Goal: Book appointment/travel/reservation

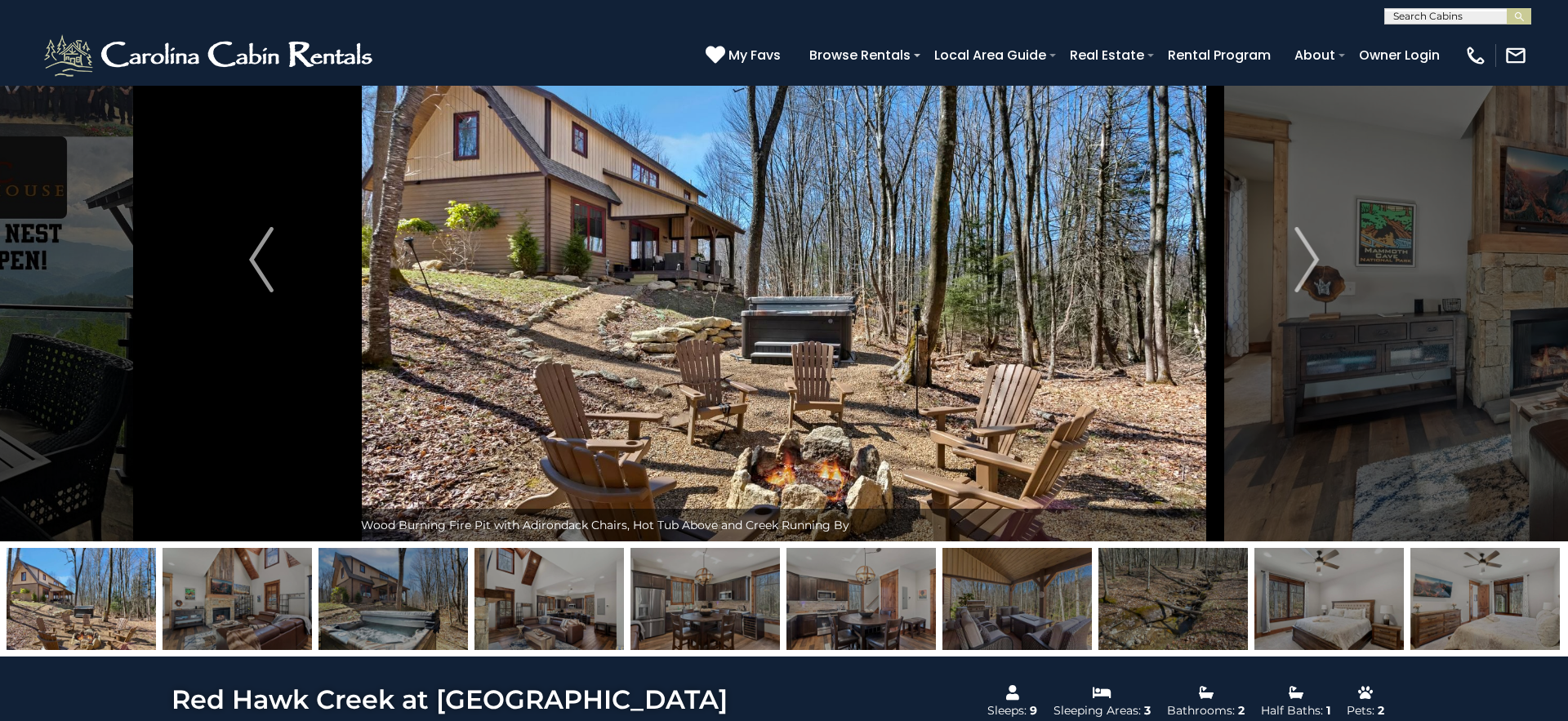
scroll to position [112, 0]
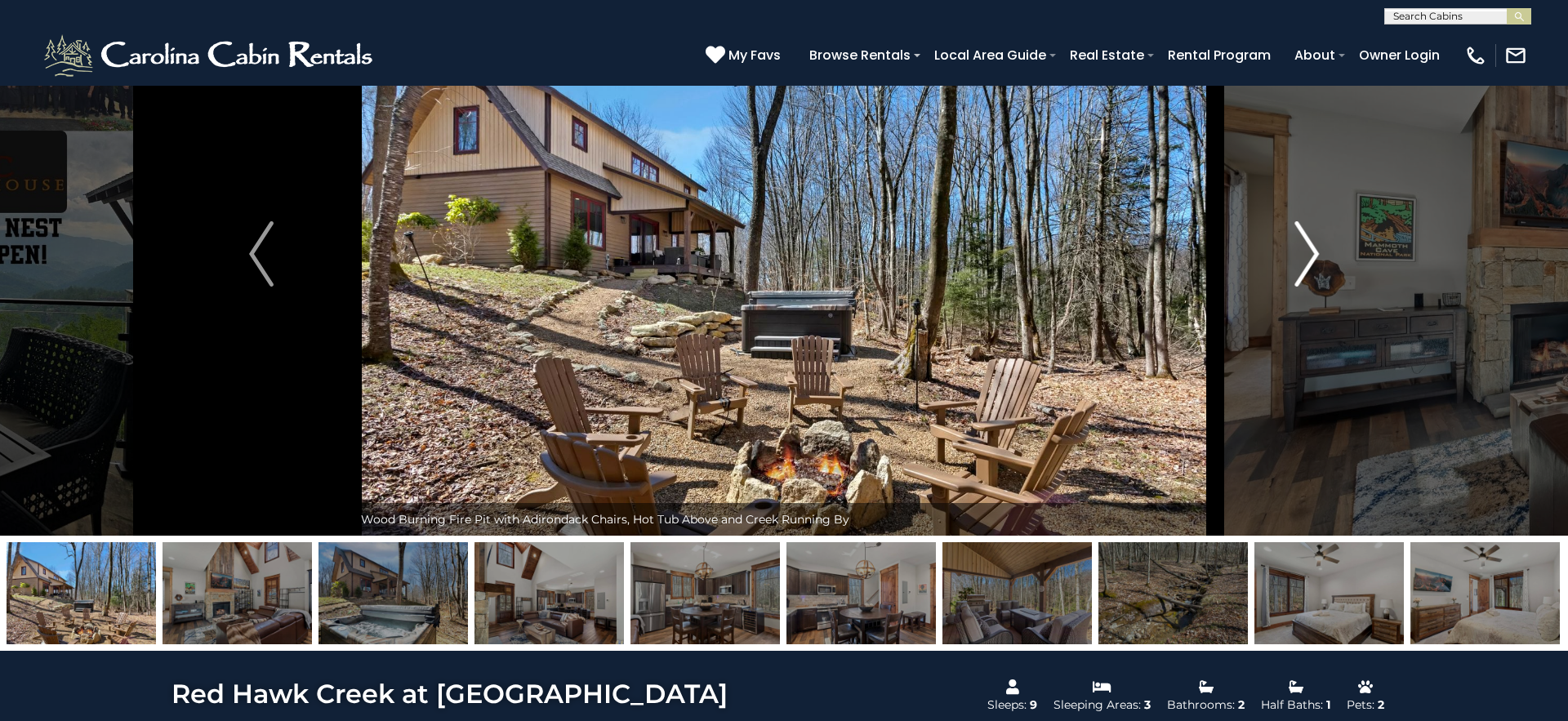
click at [1315, 251] on img "Next" at bounding box center [1306, 254] width 25 height 65
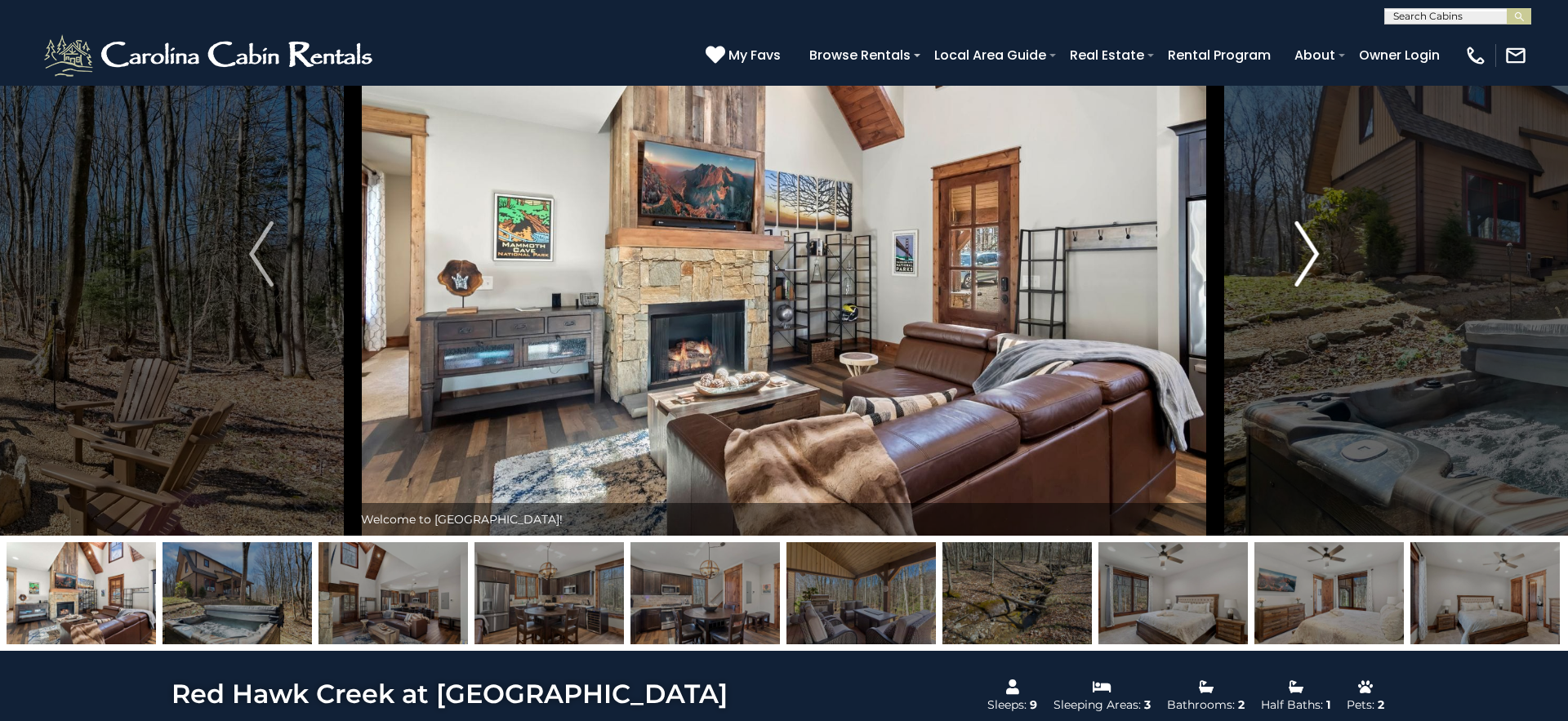
click at [1315, 251] on img "Next" at bounding box center [1306, 254] width 25 height 65
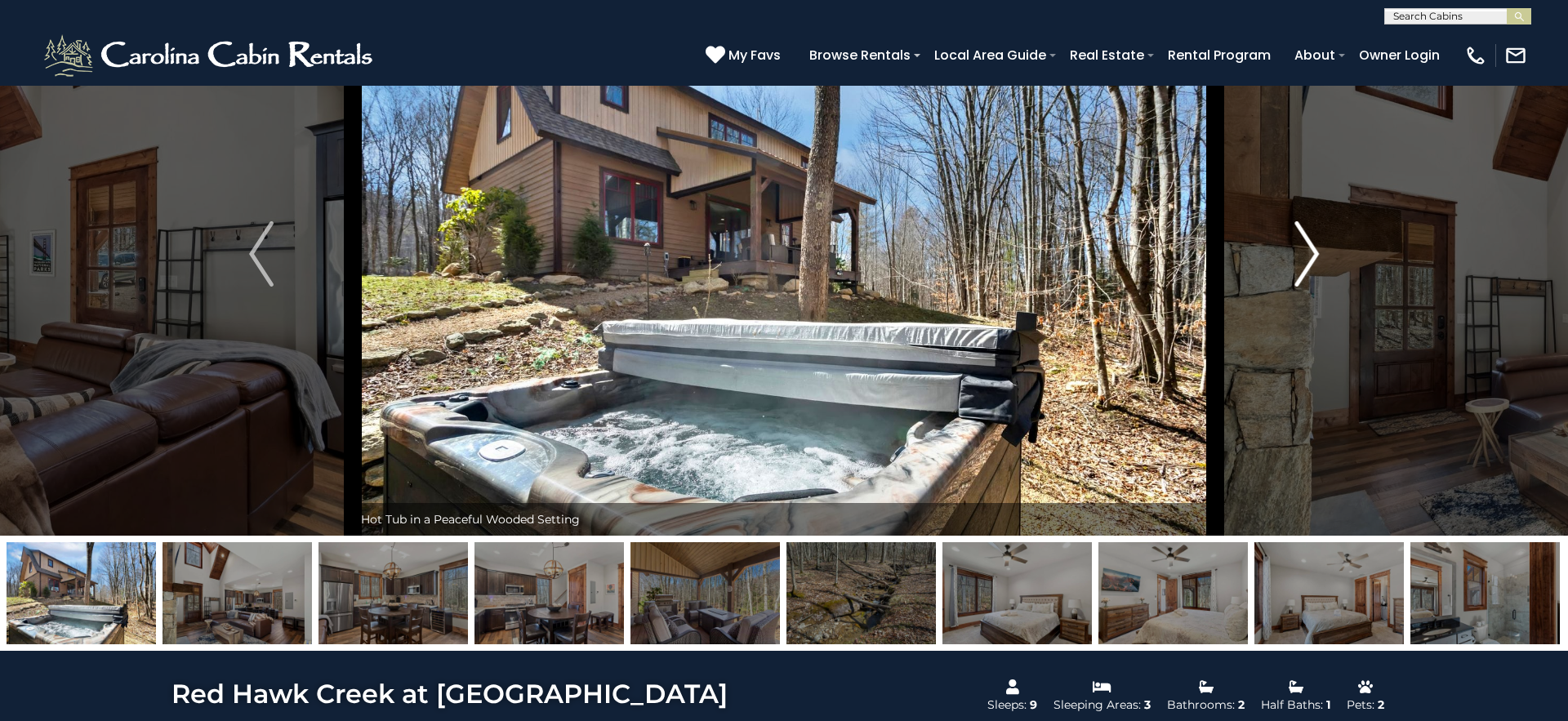
click at [1315, 251] on img "Next" at bounding box center [1306, 254] width 25 height 65
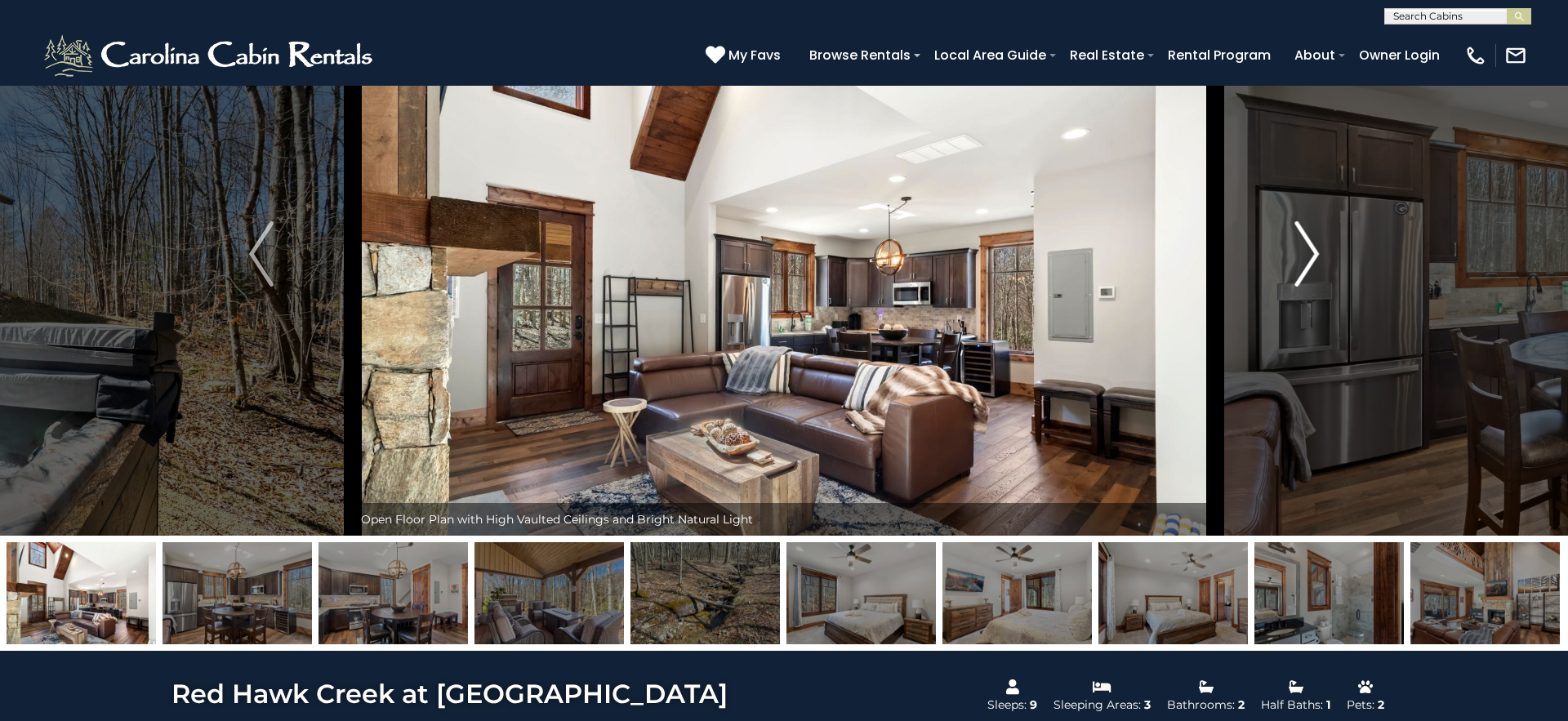
click at [1315, 251] on img "Next" at bounding box center [1306, 254] width 25 height 65
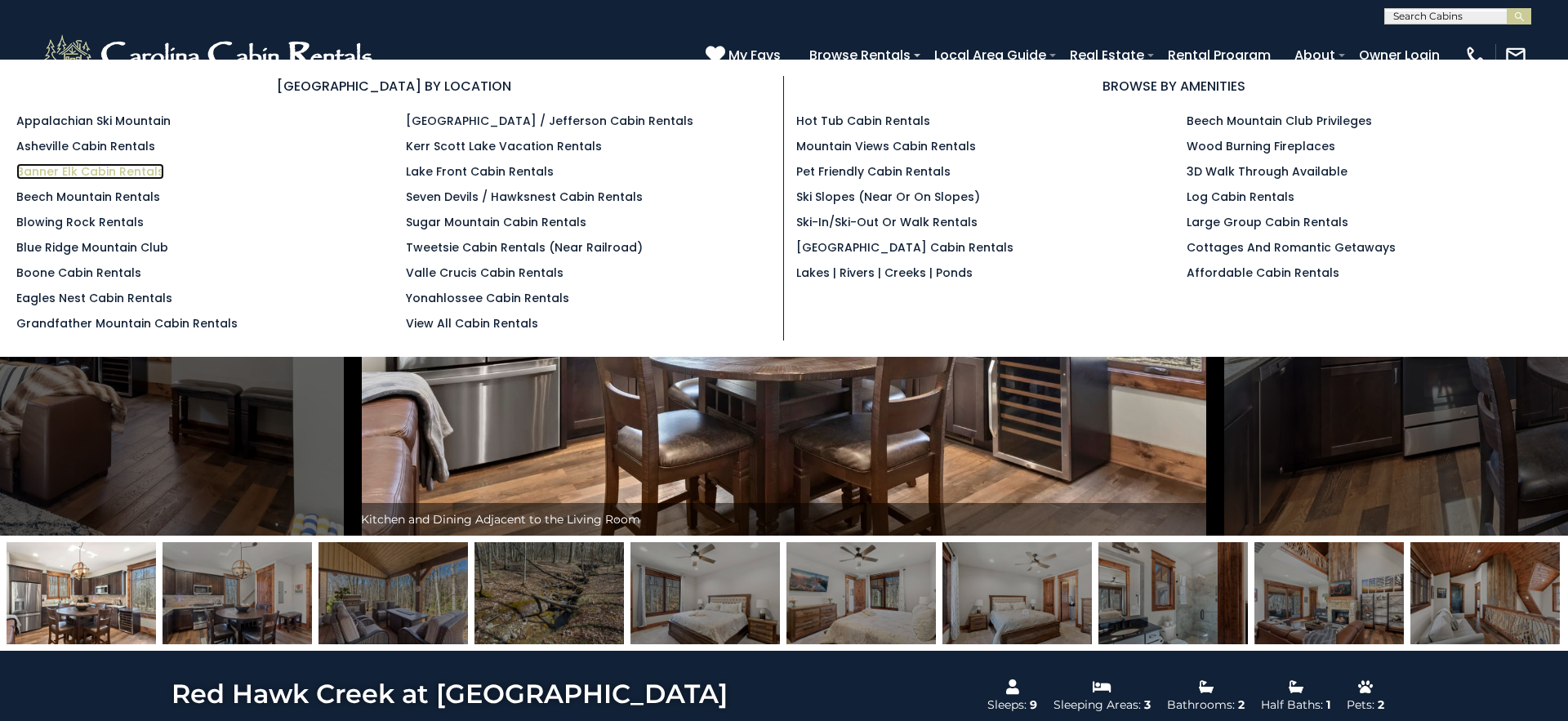
click at [31, 173] on link "Banner Elk Cabin Rentals" at bounding box center [91, 171] width 148 height 17
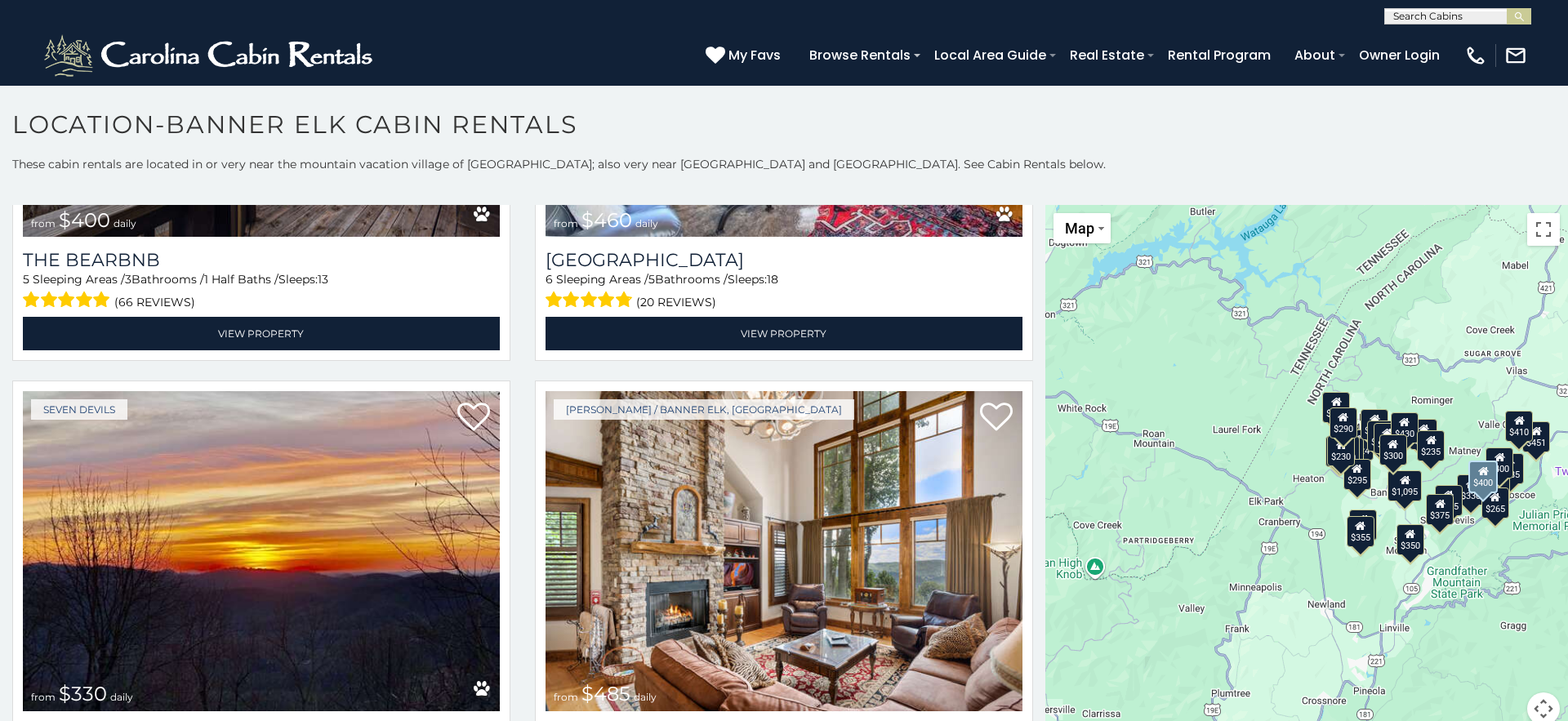
scroll to position [3655, 0]
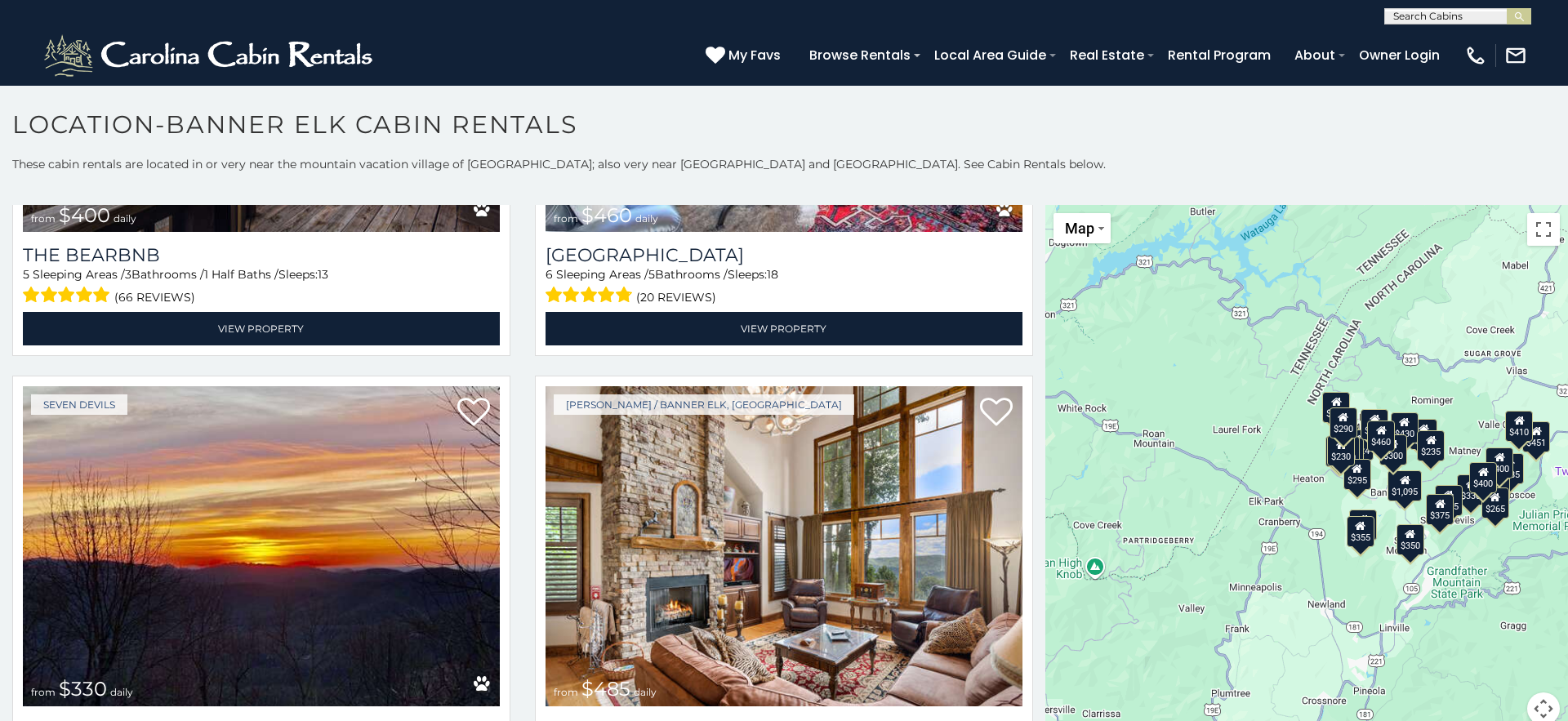
click at [1428, 441] on icon at bounding box center [1431, 439] width 11 height 12
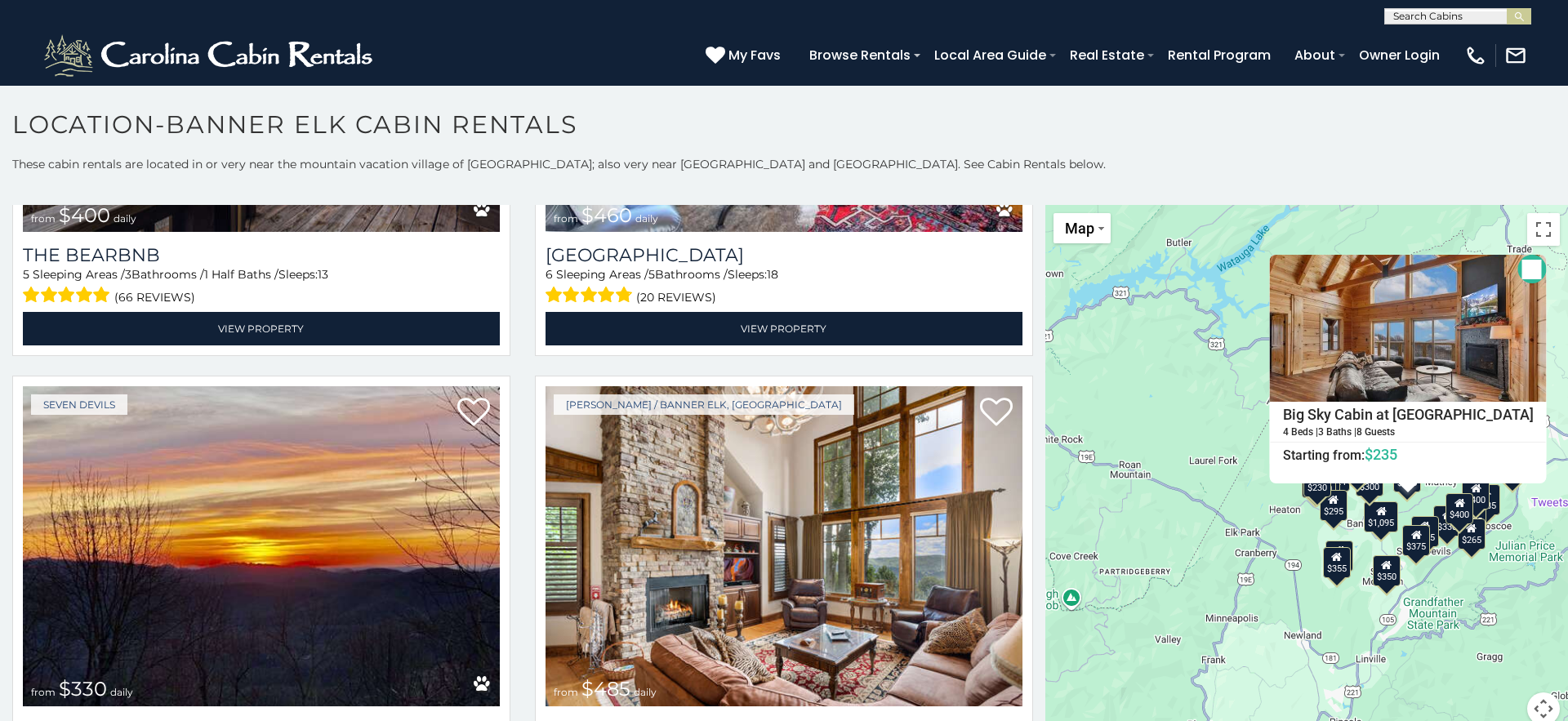
click at [1186, 357] on div "$300 $225 $451 $1,095 $400 $355 $720 $650 $410 $235 $290 $424 $265 $535 $400 $4…" at bounding box center [1307, 475] width 522 height 540
click at [1518, 270] on button "Close" at bounding box center [1532, 269] width 29 height 29
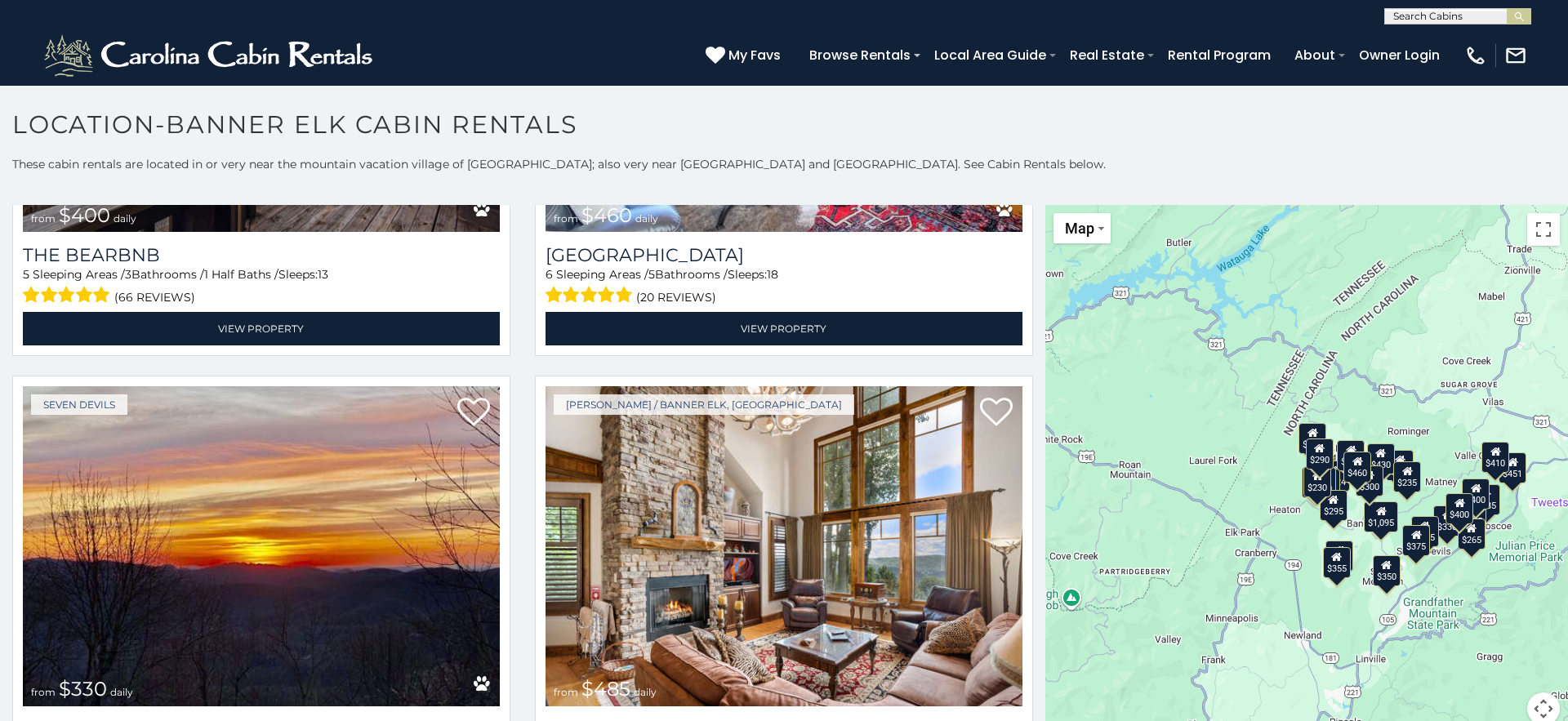
click at [1330, 512] on div "$295" at bounding box center [1333, 504] width 28 height 31
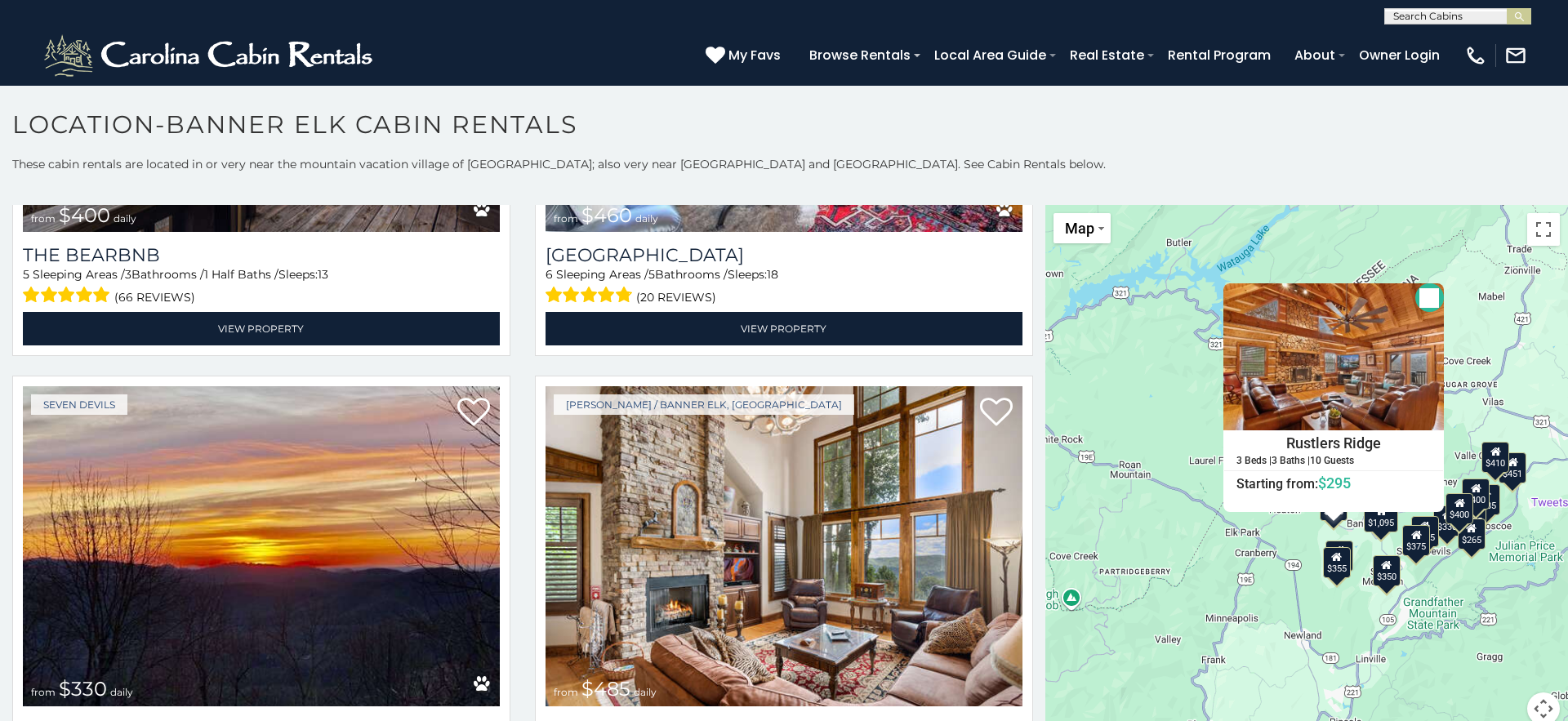
click at [1422, 291] on button "Close" at bounding box center [1429, 297] width 29 height 29
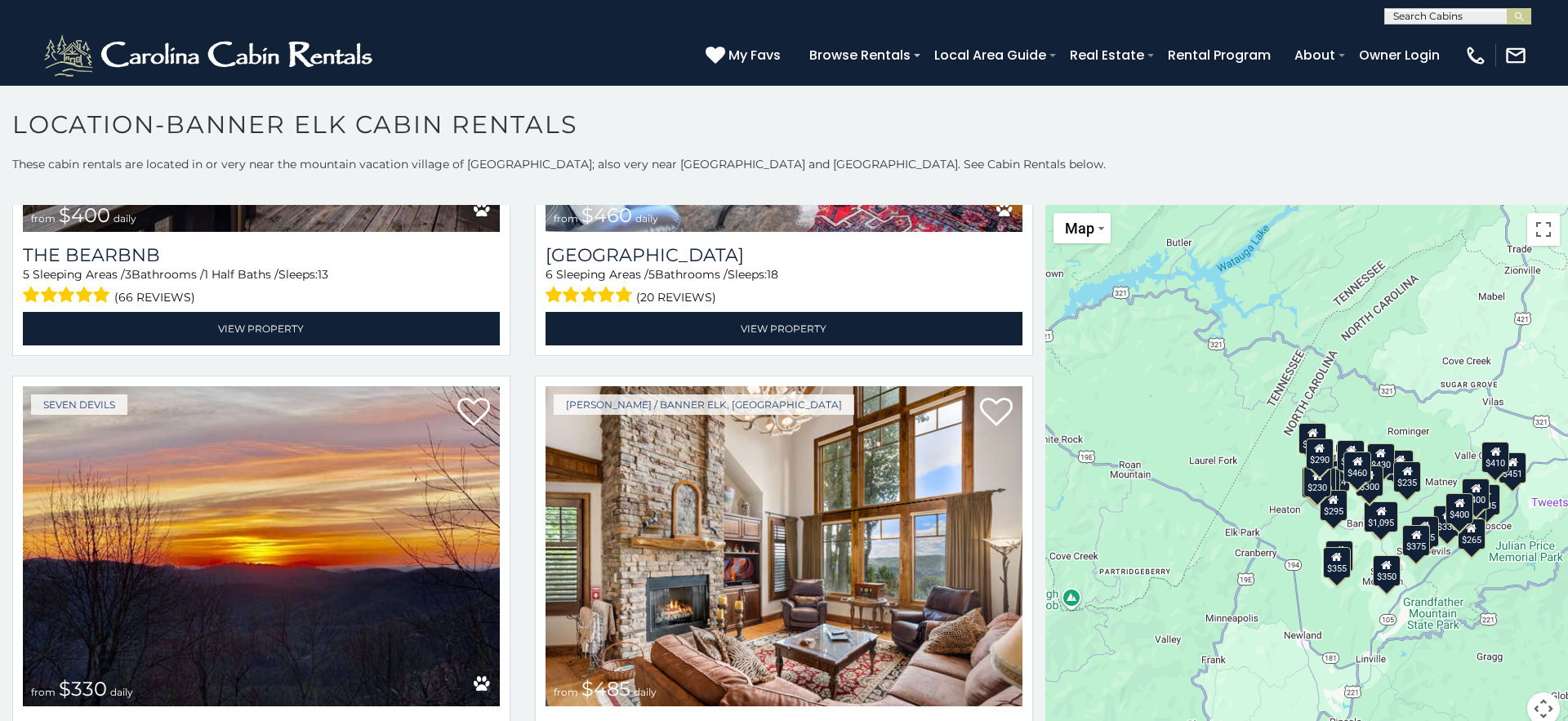
click at [1321, 455] on div "$290" at bounding box center [1320, 453] width 28 height 31
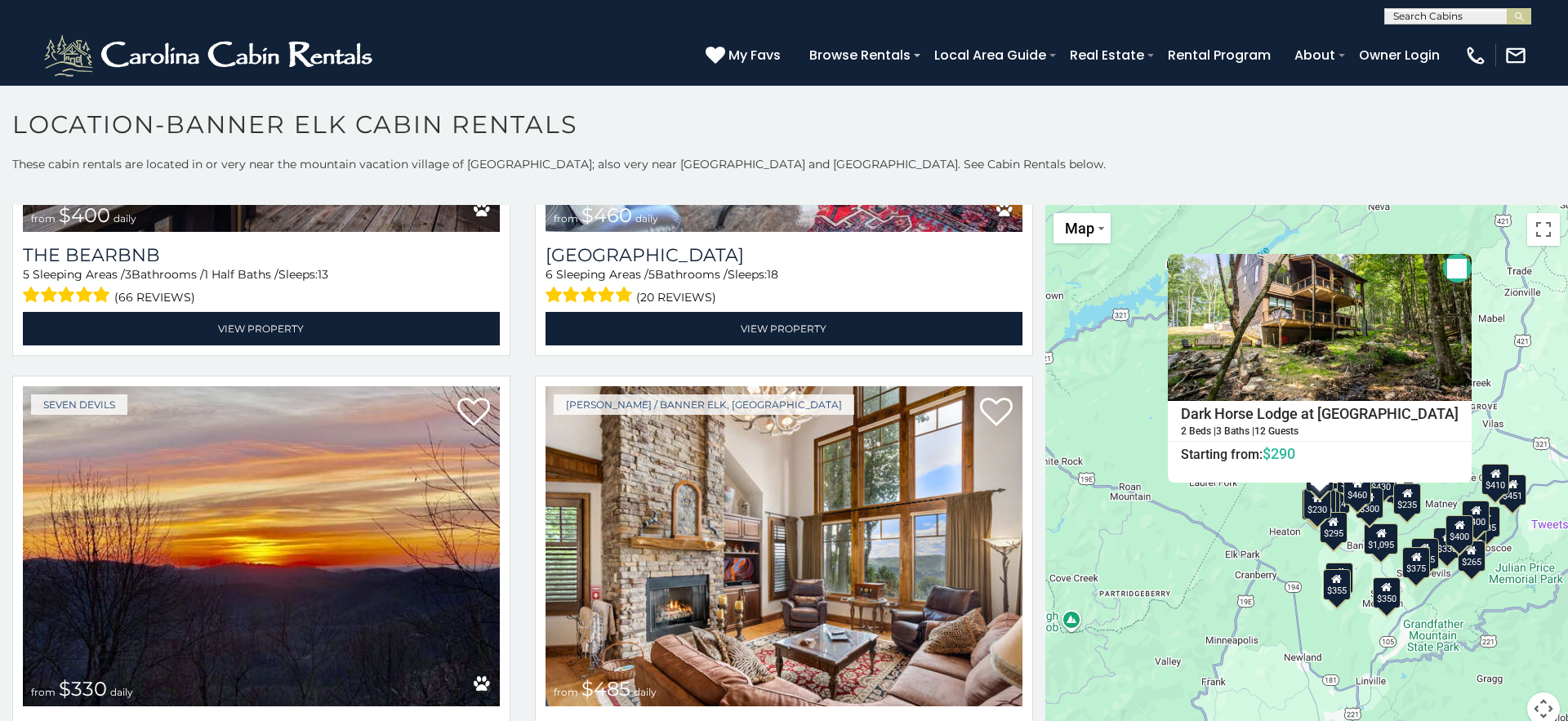
click at [1443, 265] on button "Close" at bounding box center [1457, 268] width 29 height 29
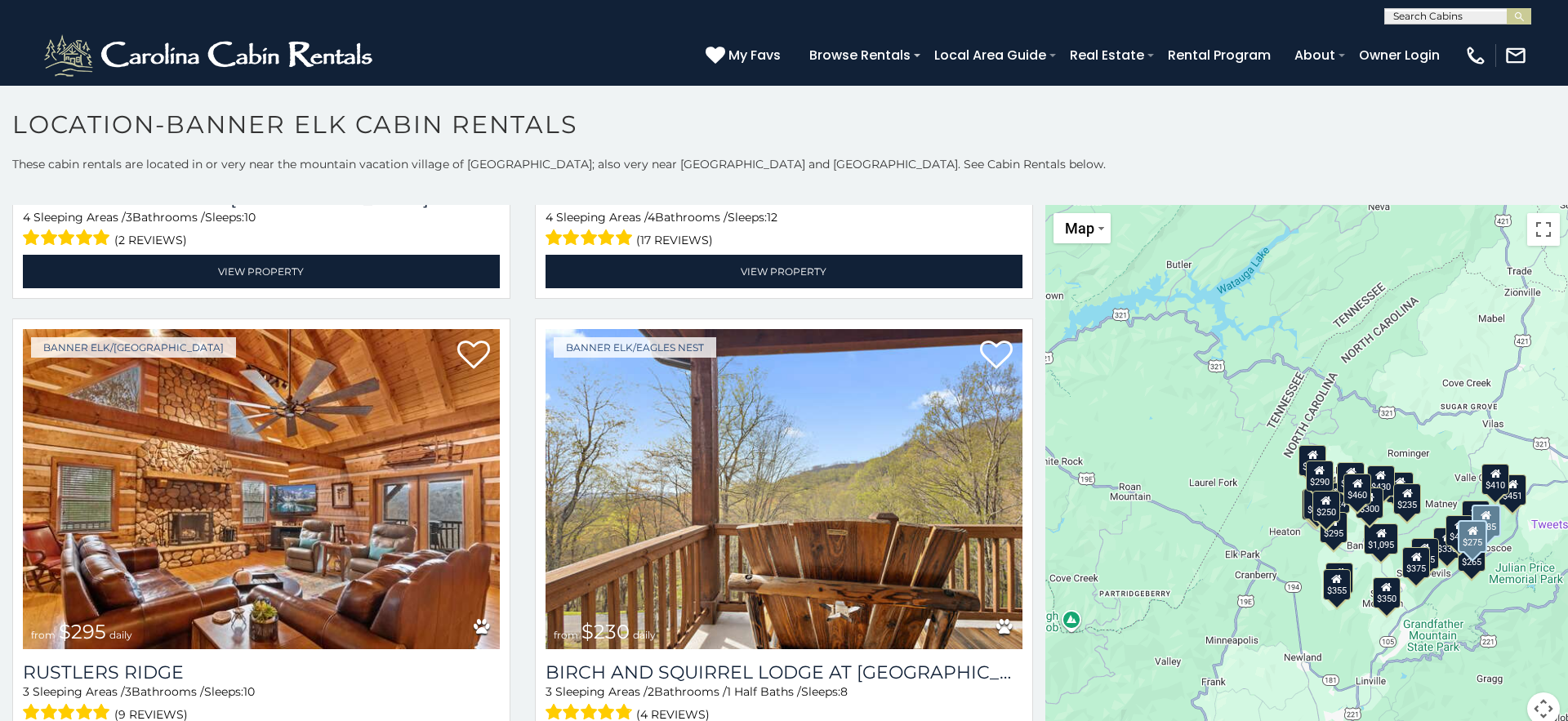
scroll to position [6082, 0]
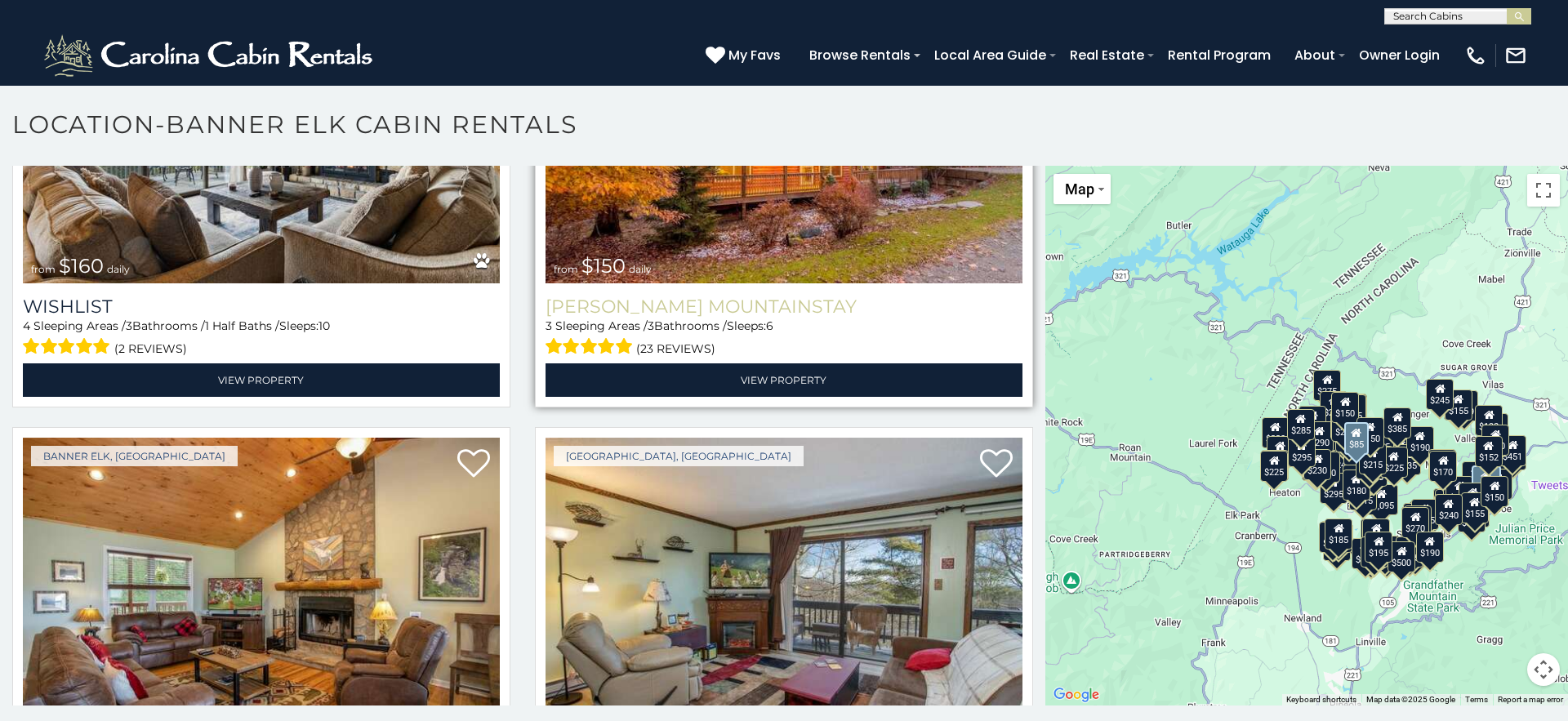
scroll to position [23936, 0]
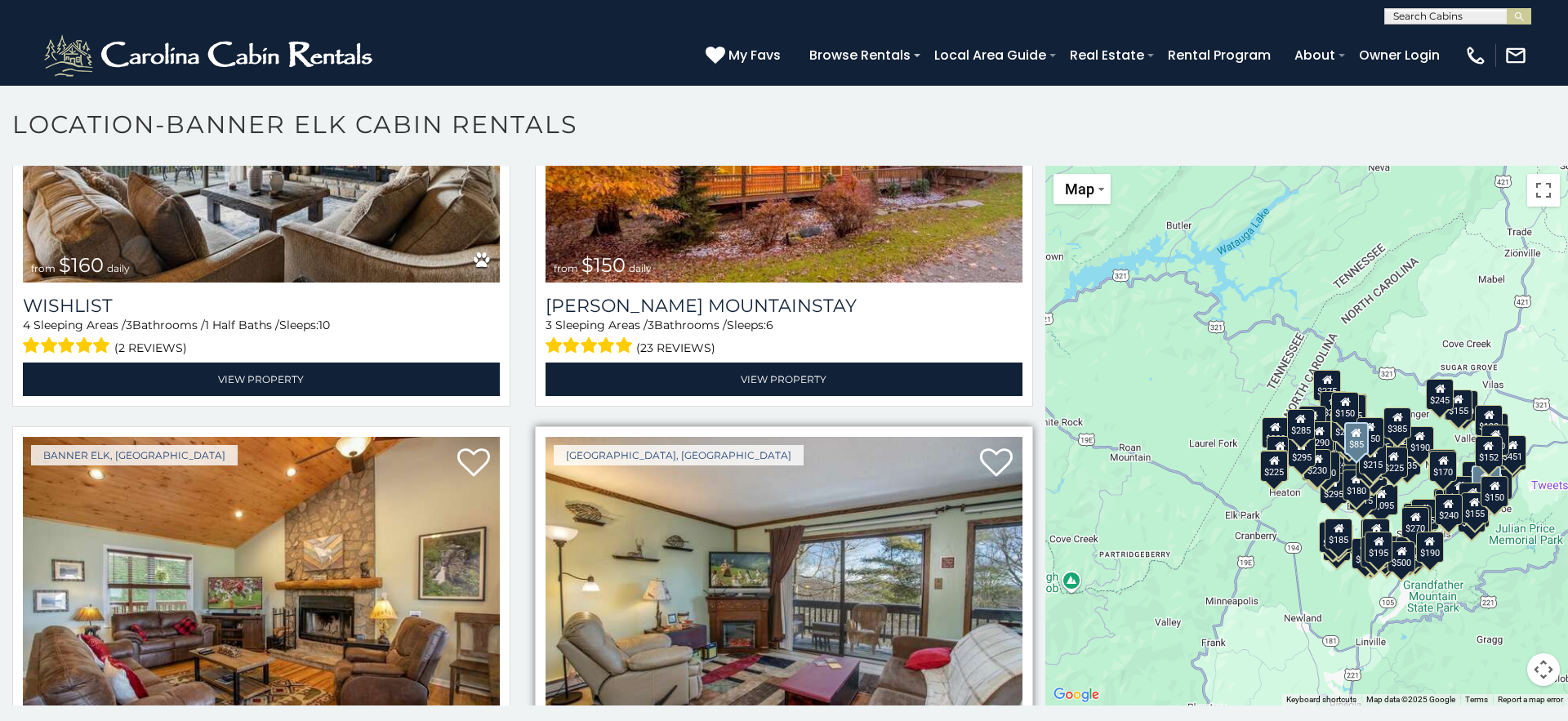
click at [680, 436] on img at bounding box center [784, 596] width 477 height 319
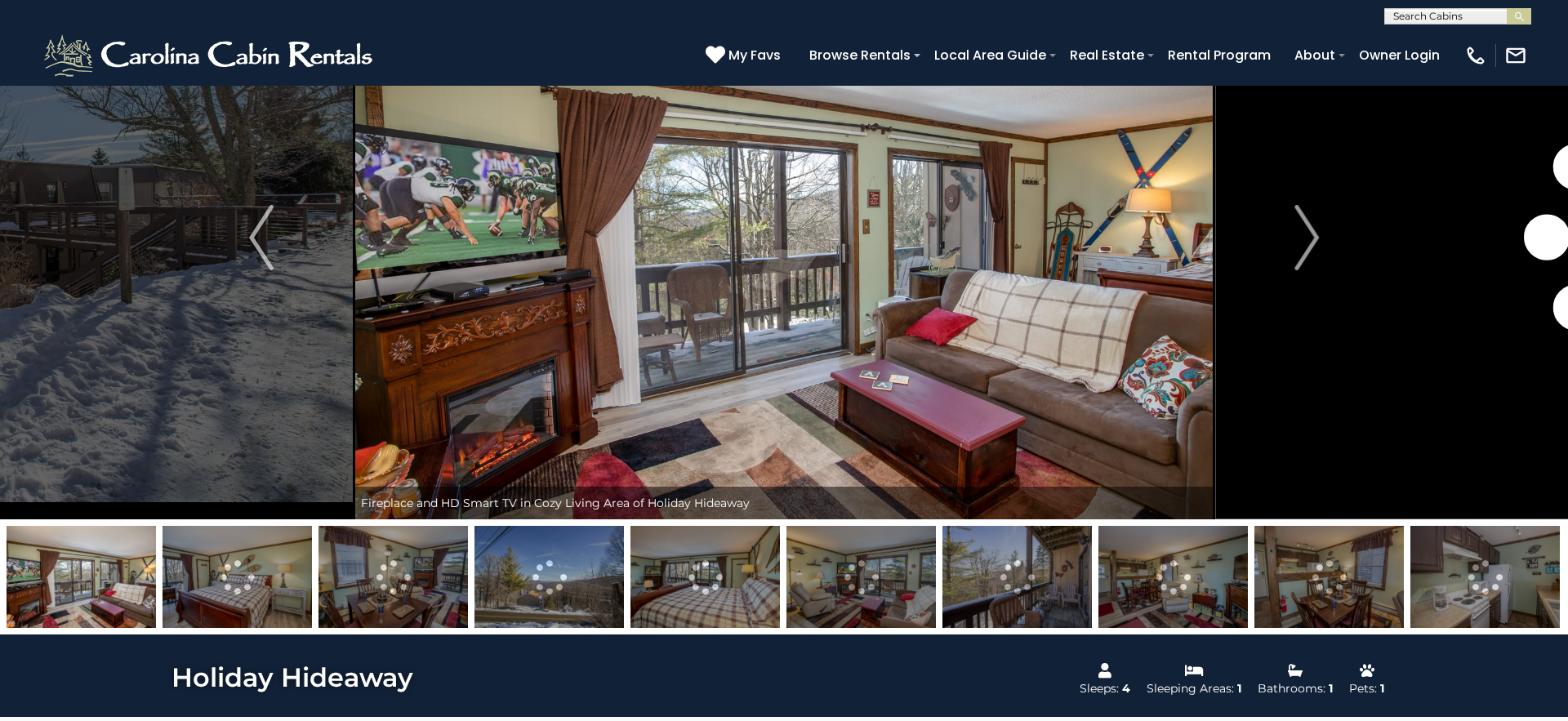
scroll to position [126, 0]
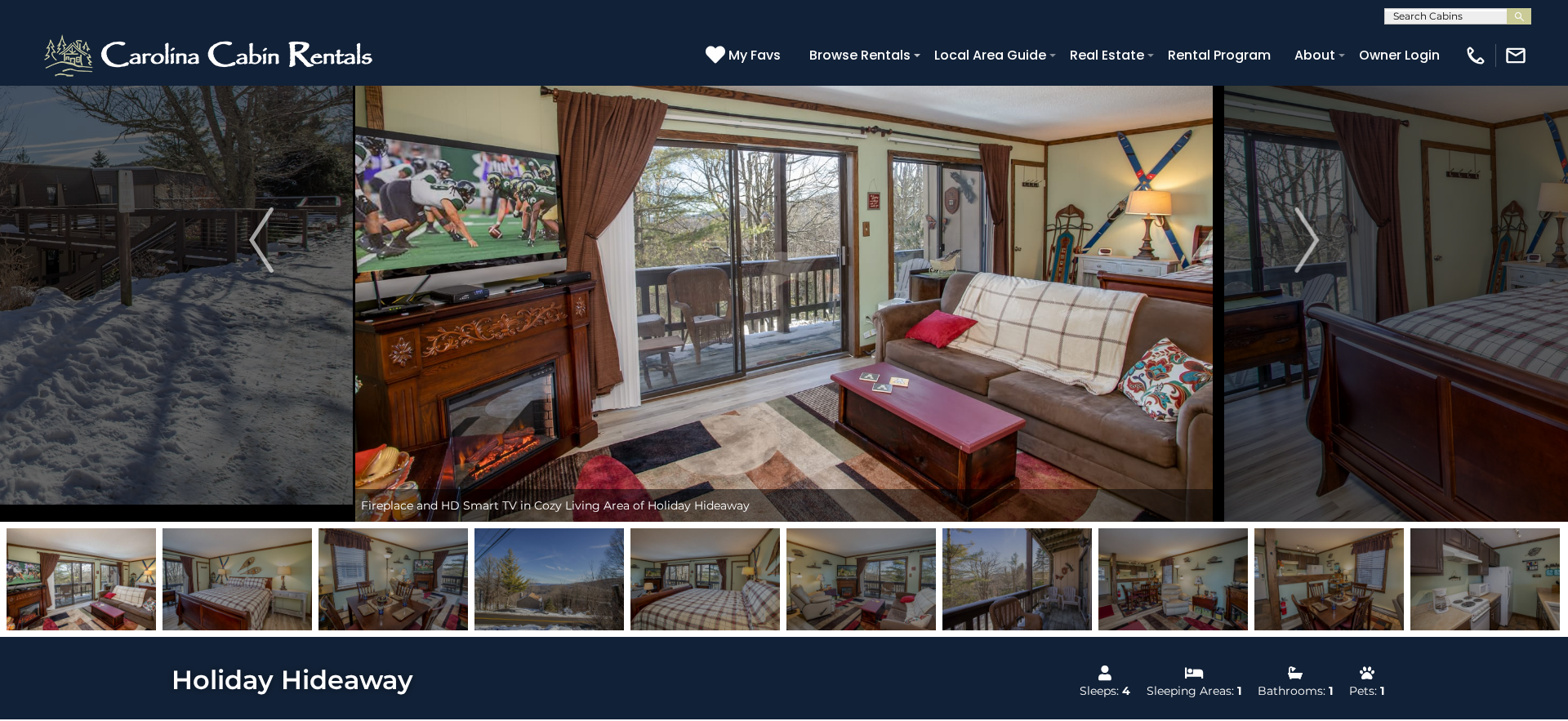
click at [553, 543] on img at bounding box center [549, 579] width 150 height 102
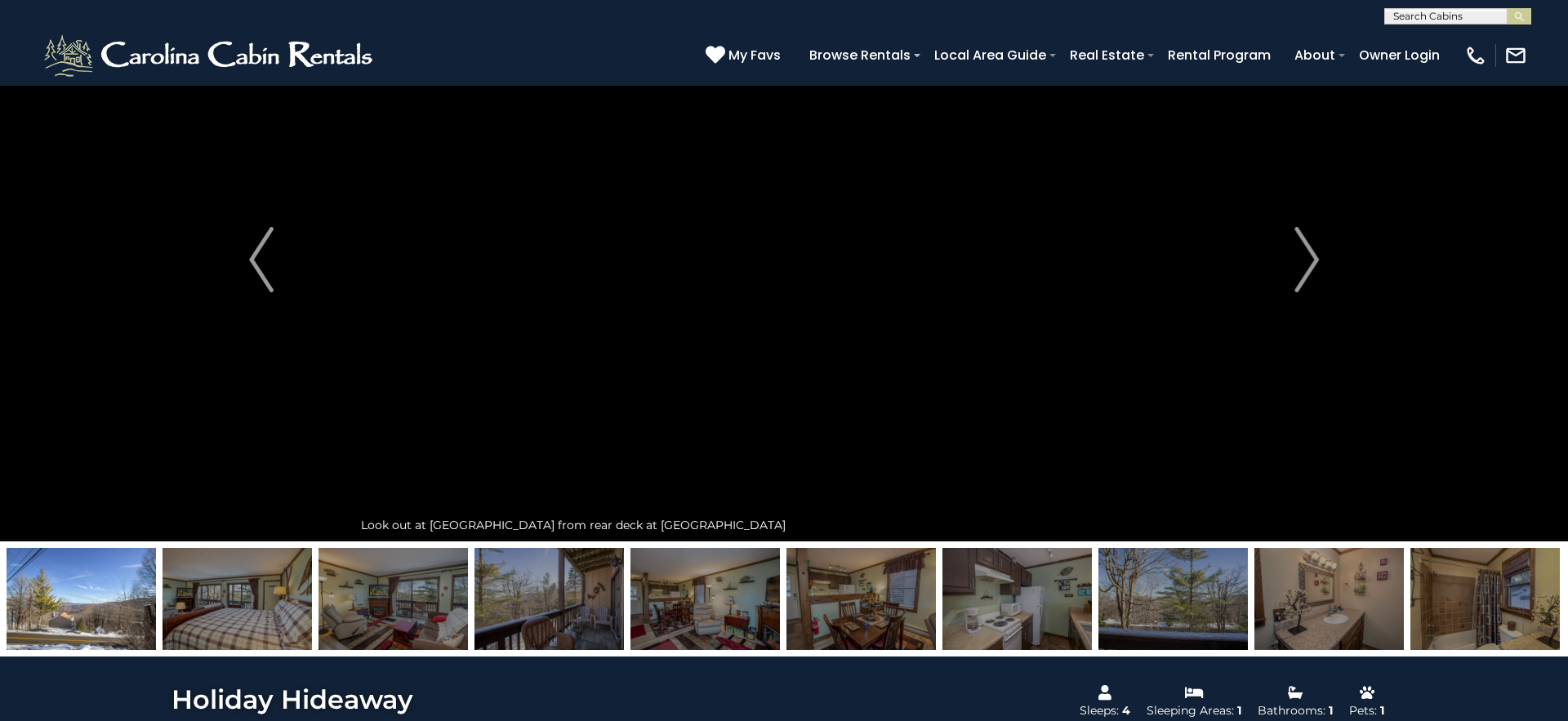
scroll to position [108, 0]
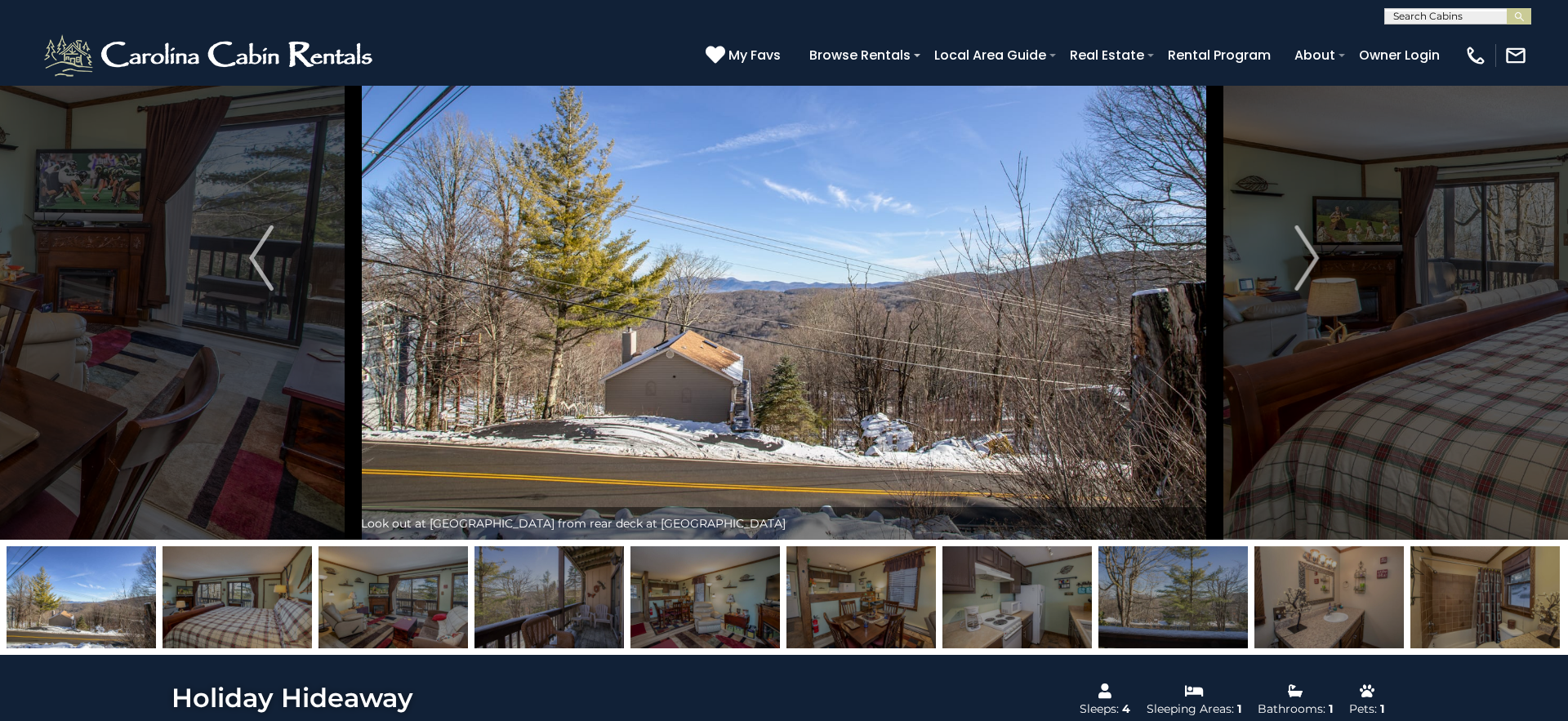
click at [1148, 568] on img at bounding box center [1174, 597] width 150 height 102
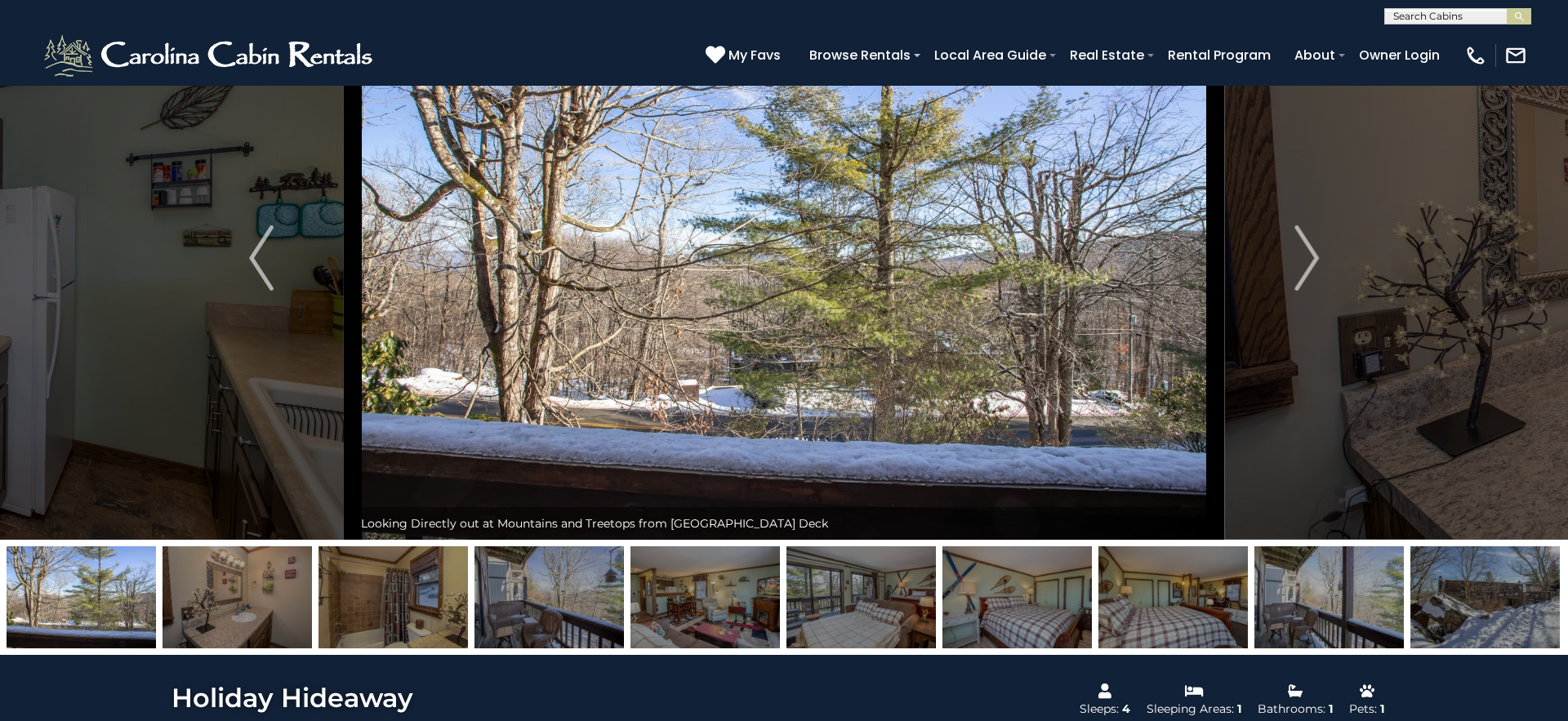
click at [1448, 570] on img at bounding box center [1485, 597] width 150 height 102
